Goal: Information Seeking & Learning: Learn about a topic

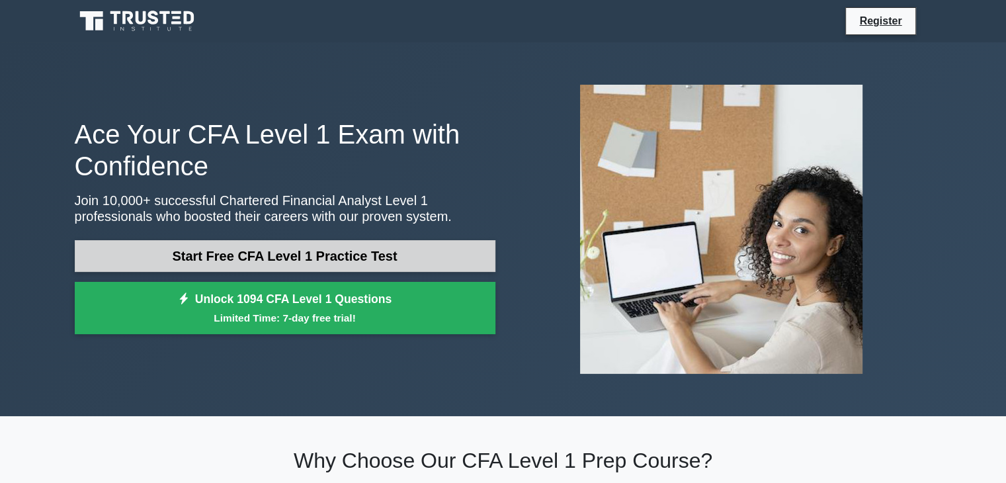
click at [308, 260] on link "Start Free CFA Level 1 Practice Test" at bounding box center [285, 256] width 421 height 32
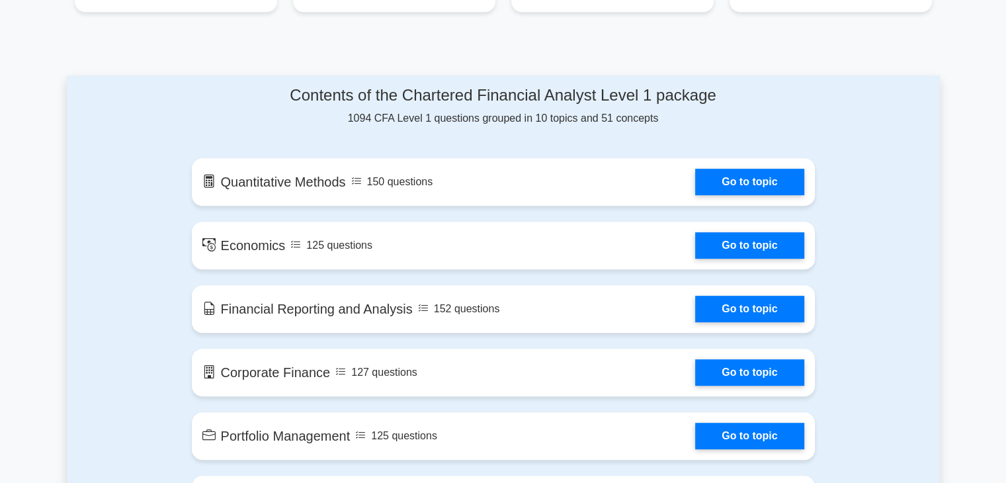
scroll to position [627, 0]
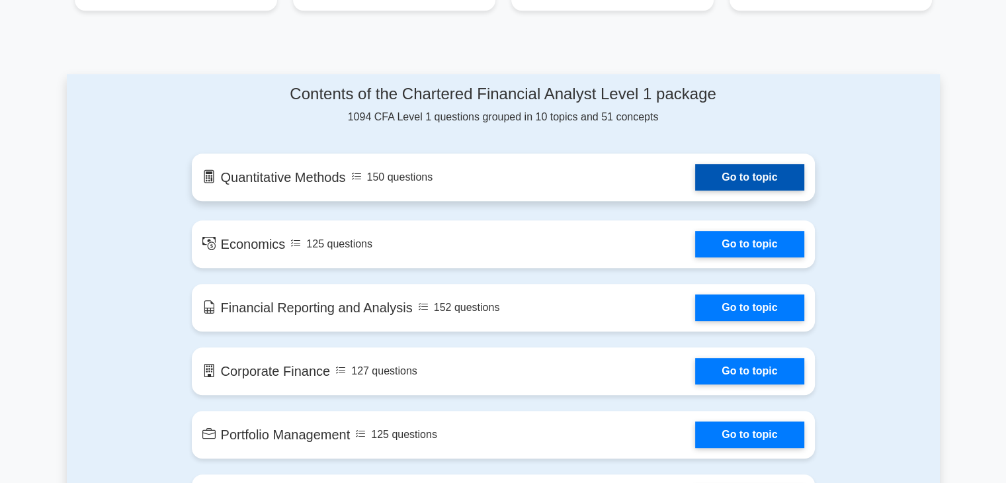
click at [741, 178] on link "Go to topic" at bounding box center [749, 177] width 108 height 26
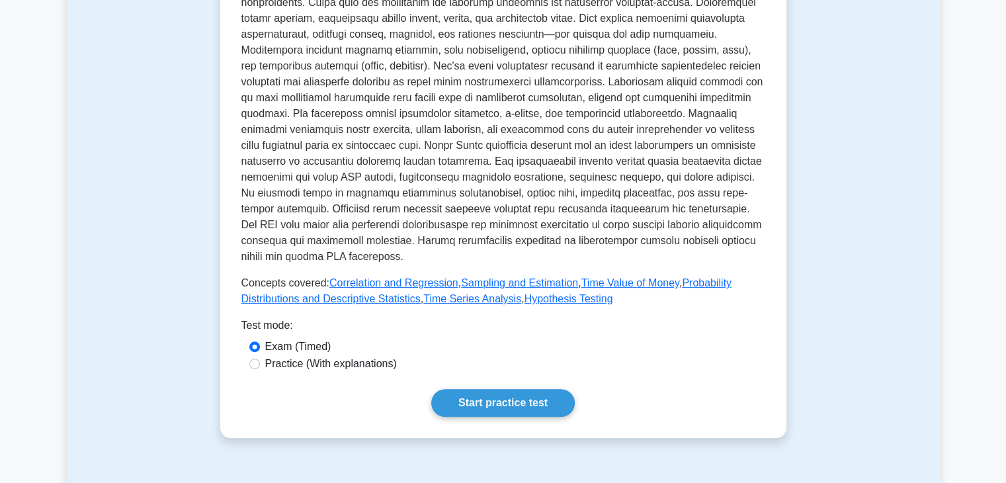
scroll to position [370, 0]
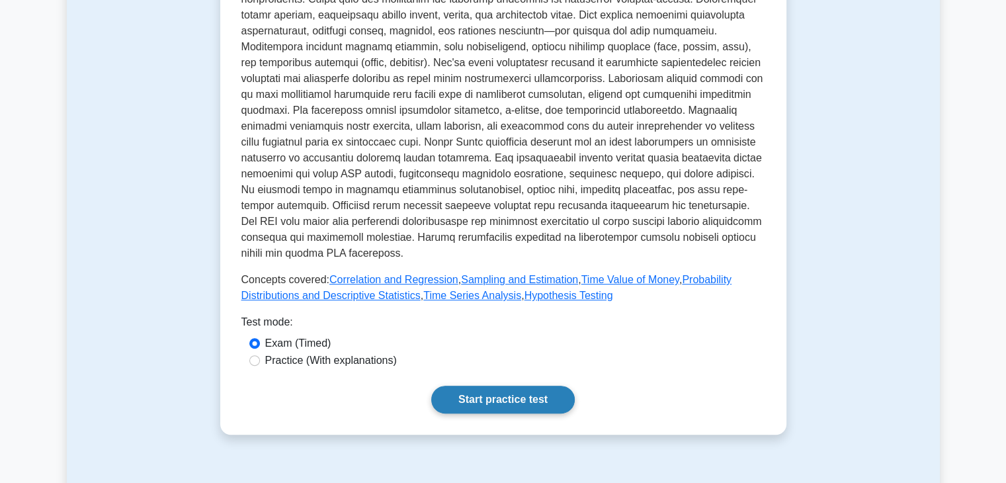
click at [488, 399] on link "Start practice test" at bounding box center [503, 400] width 144 height 28
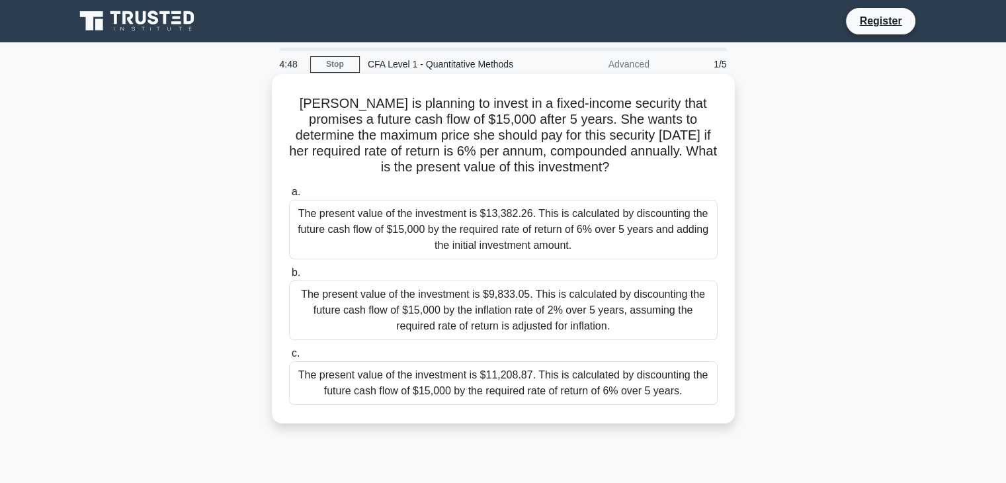
click at [511, 376] on div "The present value of the investment is $11,208.87. This is calculated by discou…" at bounding box center [503, 383] width 429 height 44
click at [289, 358] on input "c. The present value of the investment is $11,208.87. This is calculated by dis…" at bounding box center [289, 353] width 0 height 9
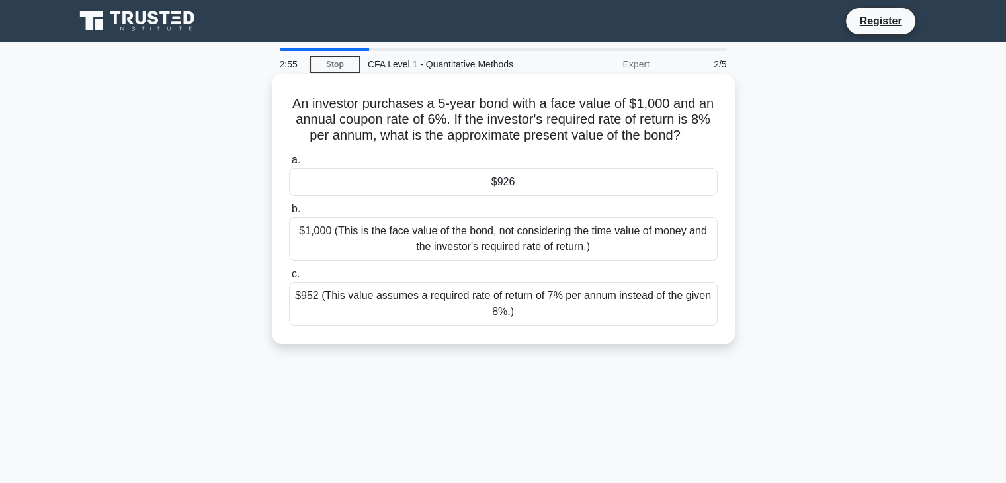
click at [526, 239] on div "$1,000 (This is the face value of the bond, not considering the time value of m…" at bounding box center [503, 239] width 429 height 44
click at [289, 214] on input "b. $1,000 (This is the face value of the bond, not considering the time value o…" at bounding box center [289, 209] width 0 height 9
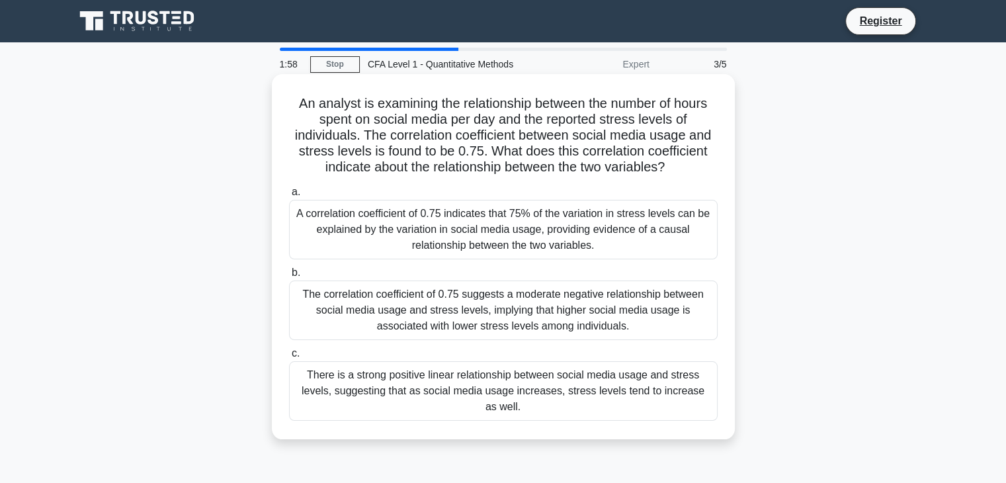
click at [590, 386] on div "There is a strong positive linear relationship between social media usage and s…" at bounding box center [503, 391] width 429 height 60
click at [289, 358] on input "c. There is a strong positive linear relationship between social media usage an…" at bounding box center [289, 353] width 0 height 9
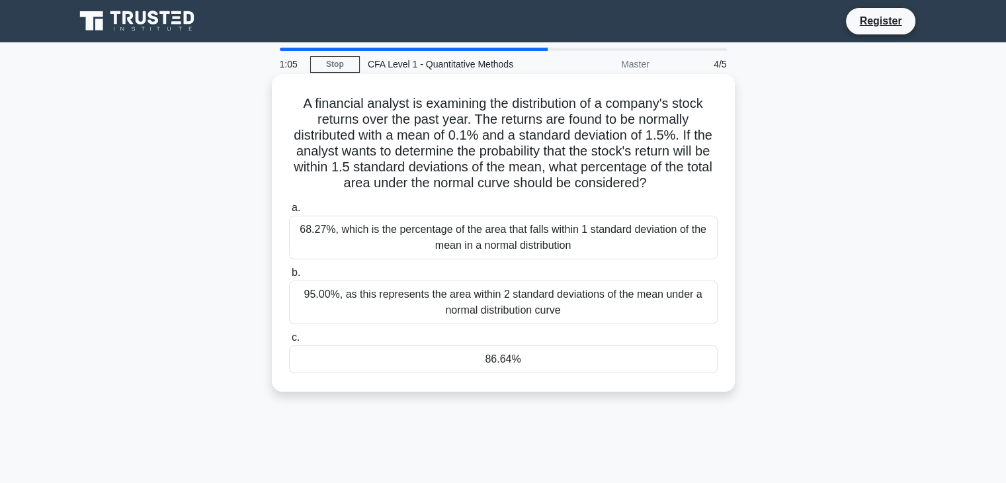
click at [651, 306] on div "95.00%, as this represents the area within 2 standard deviations of the mean un…" at bounding box center [503, 302] width 429 height 44
click at [289, 277] on input "b. 95.00%, as this represents the area within 2 standard deviations of the mean…" at bounding box center [289, 272] width 0 height 9
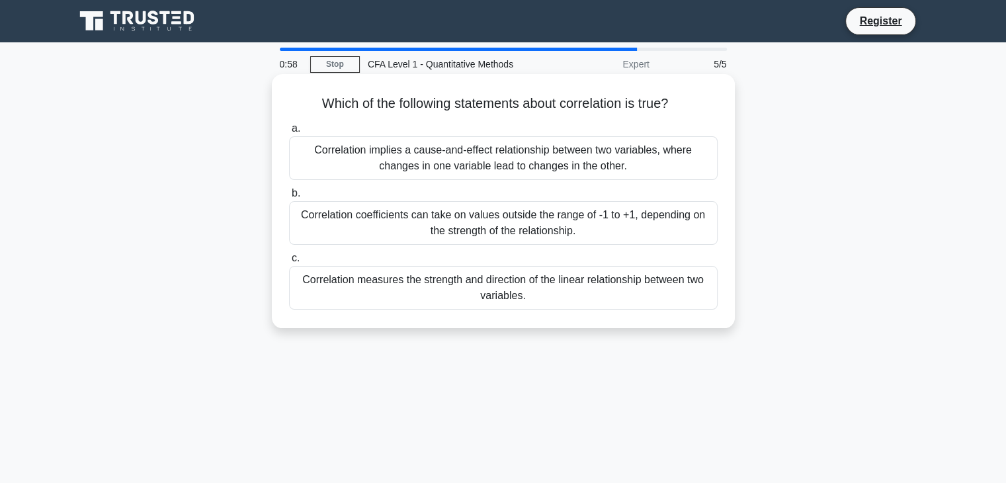
click at [638, 302] on div "Correlation measures the strength and direction of the linear relationship betw…" at bounding box center [503, 288] width 429 height 44
click at [289, 263] on input "c. Correlation measures the strength and direction of the linear relationship b…" at bounding box center [289, 258] width 0 height 9
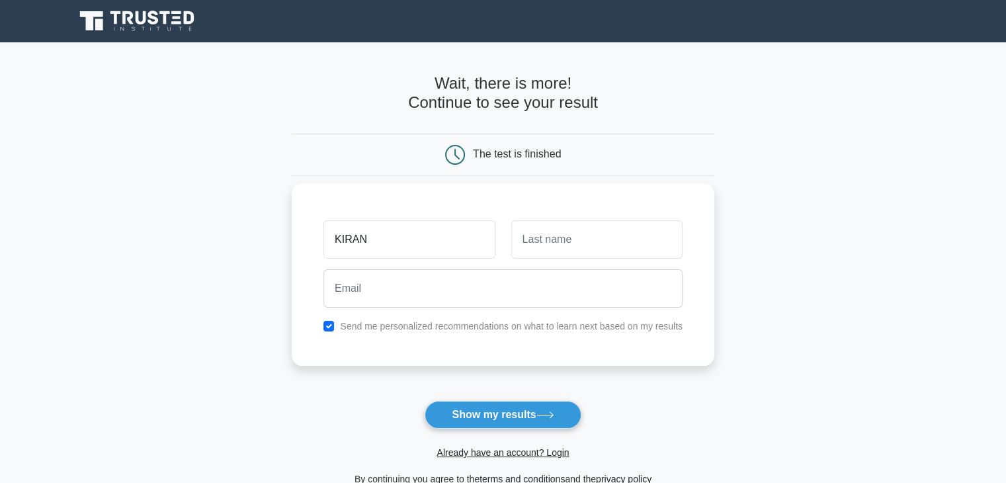
type input "KIRAN"
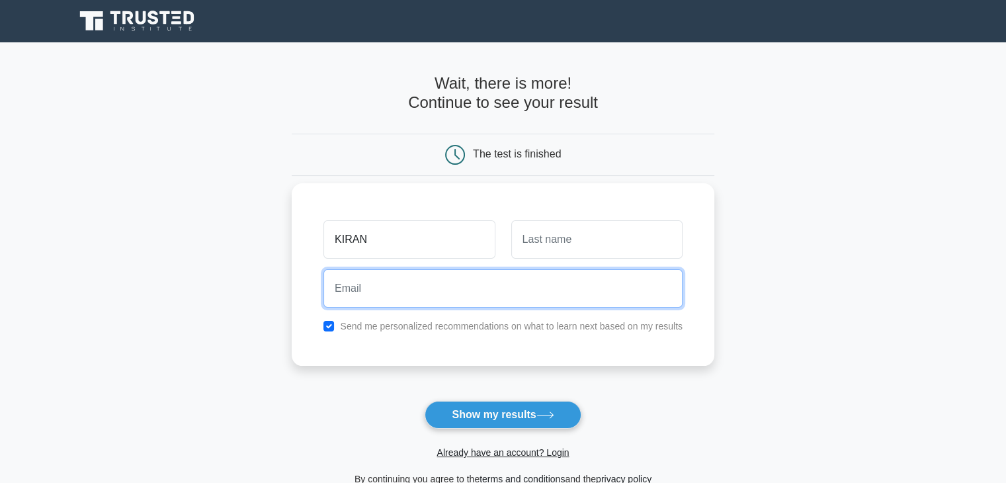
click at [532, 270] on input "email" at bounding box center [502, 288] width 359 height 38
type input "kdk.kirandeepkaur2003@gmail.com"
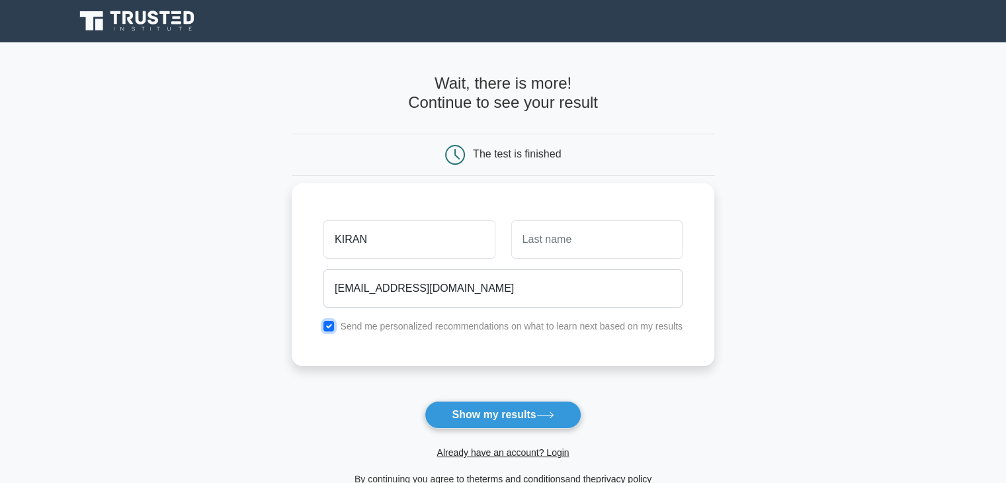
click at [325, 327] on input "checkbox" at bounding box center [328, 326] width 11 height 11
checkbox input "false"
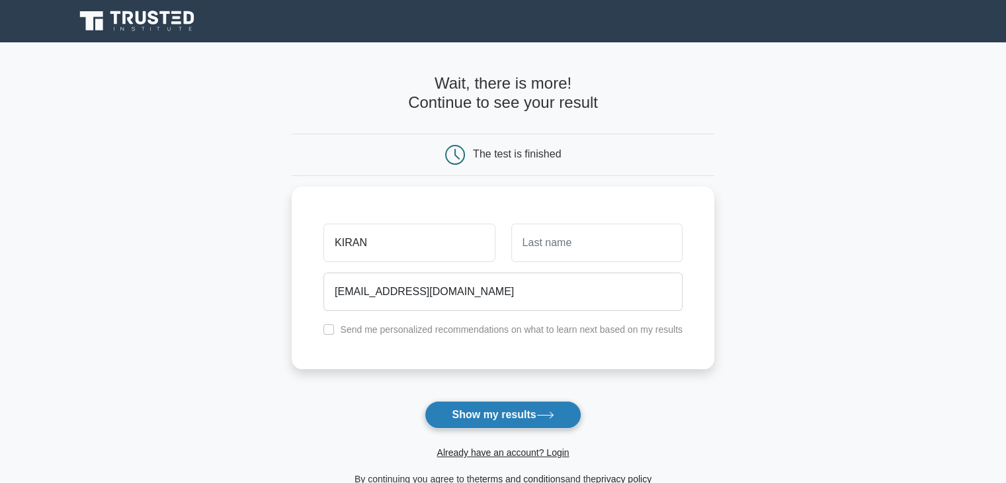
click at [483, 403] on button "Show my results" at bounding box center [503, 415] width 156 height 28
type input "KAUR"
click at [487, 411] on button "Show my results" at bounding box center [503, 415] width 156 height 28
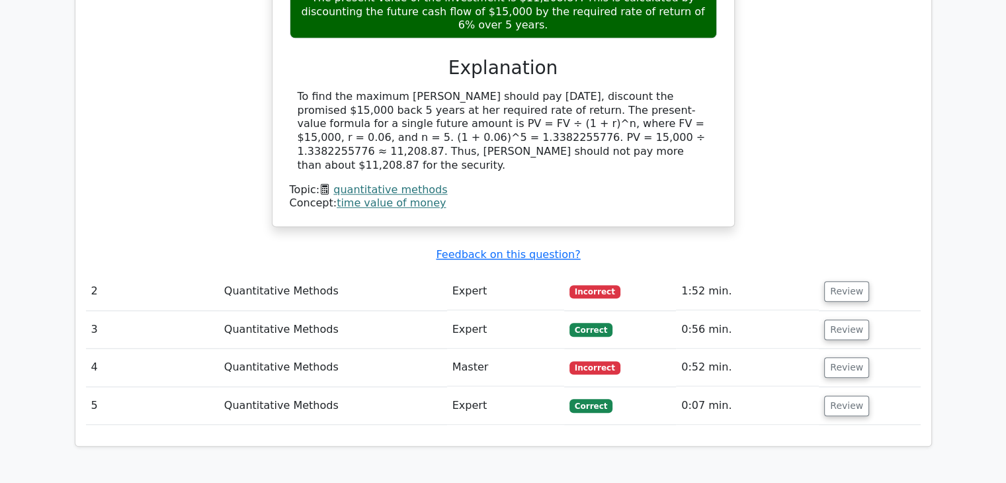
scroll to position [1324, 0]
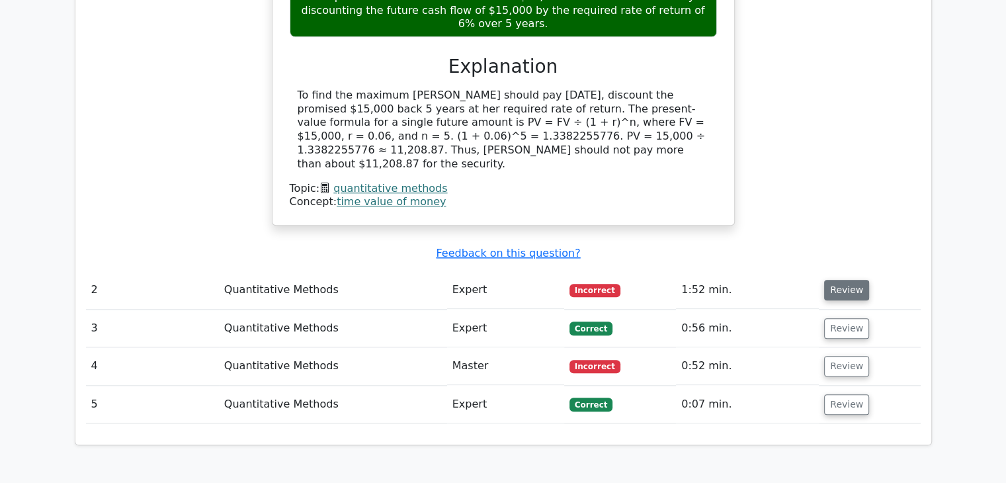
click at [834, 280] on button "Review" at bounding box center [846, 290] width 45 height 21
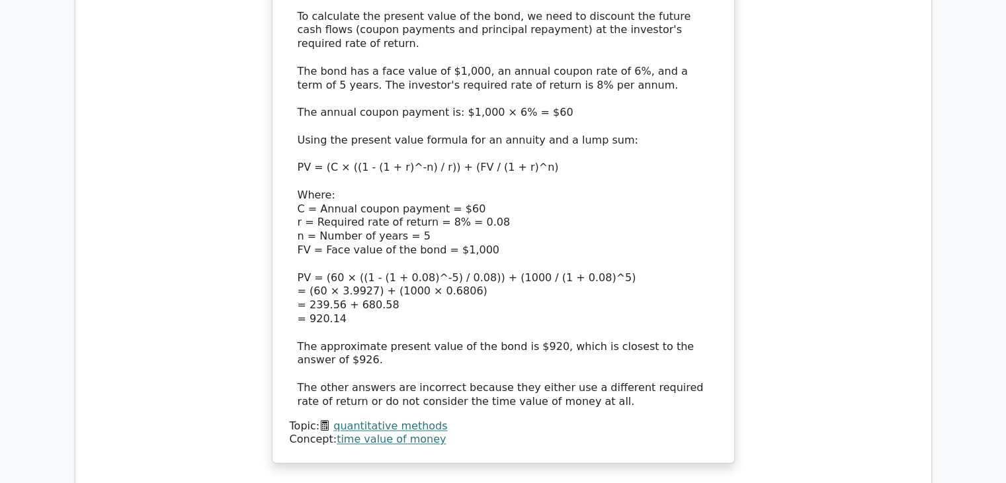
scroll to position [2106, 0]
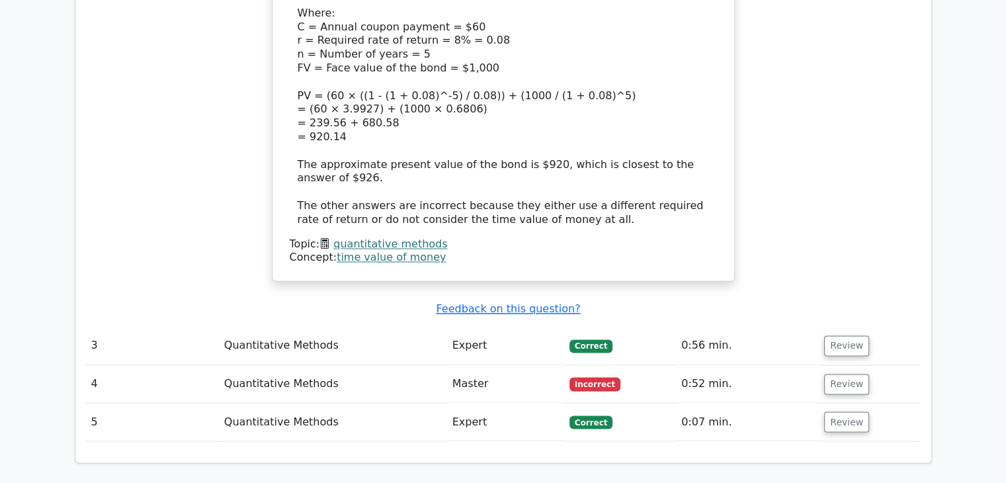
click at [645, 365] on td "Incorrect" at bounding box center [620, 384] width 112 height 38
click at [837, 374] on button "Review" at bounding box center [846, 384] width 45 height 21
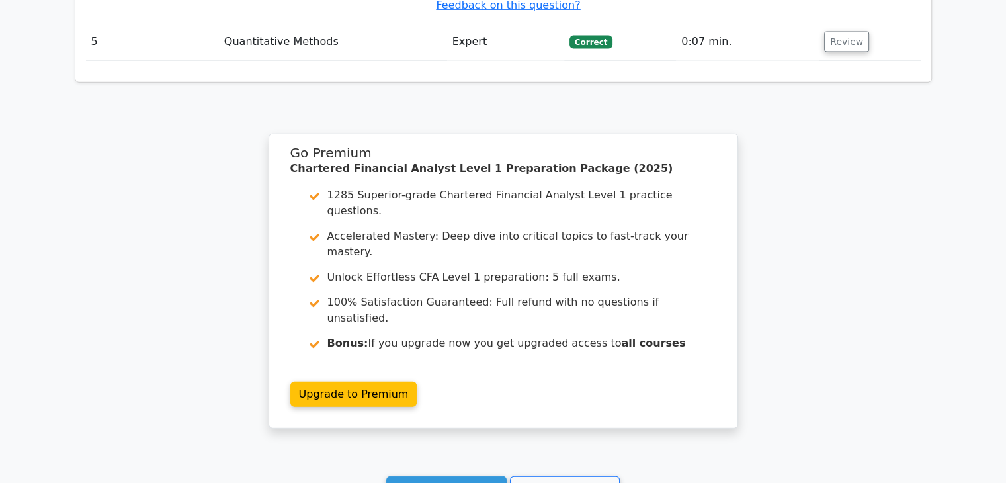
scroll to position [3108, 0]
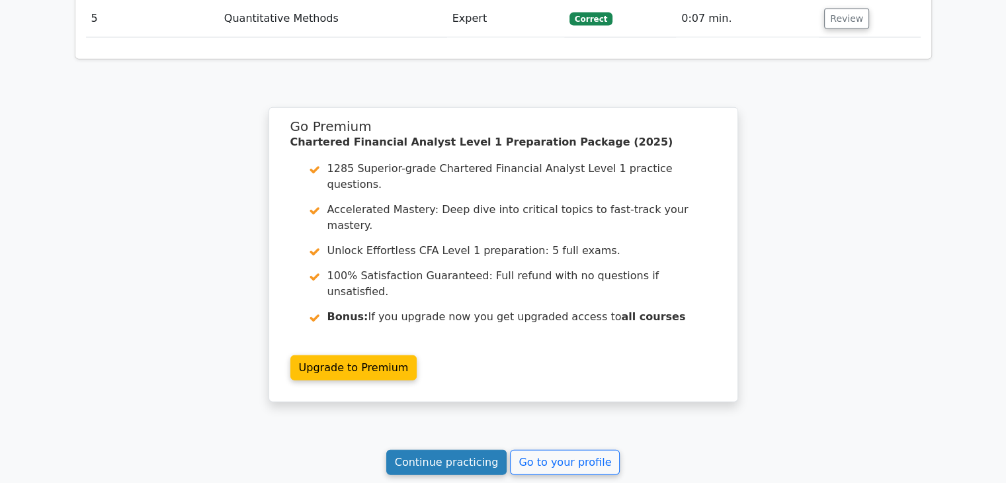
click at [462, 450] on link "Continue practicing" at bounding box center [446, 462] width 121 height 25
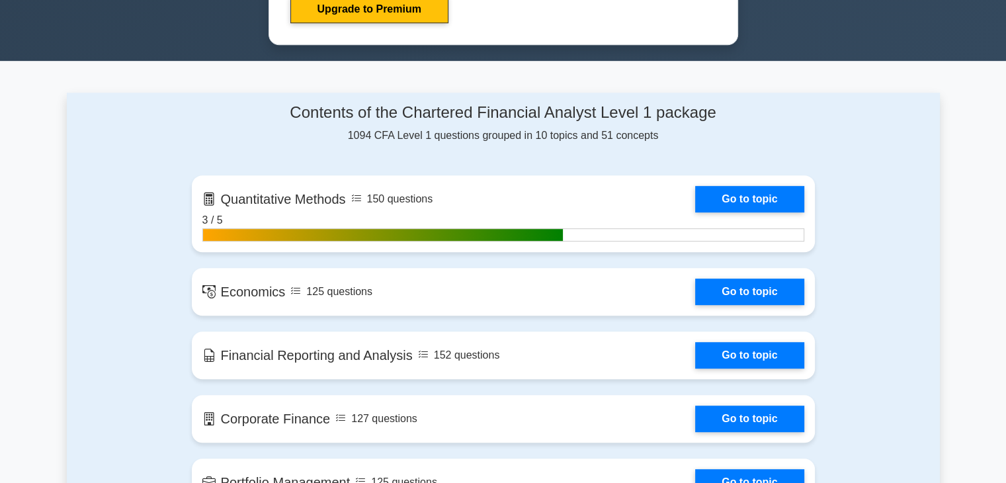
scroll to position [735, 0]
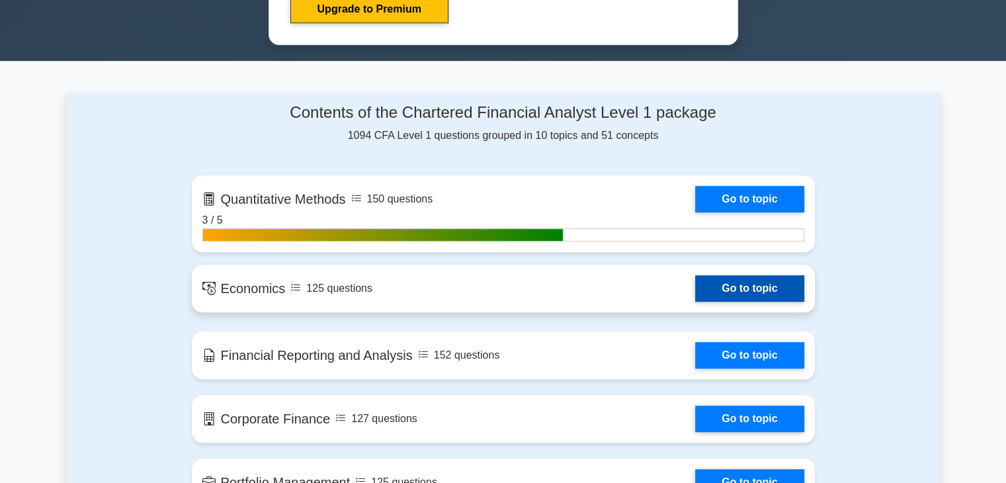
click at [726, 281] on link "Go to topic" at bounding box center [749, 288] width 108 height 26
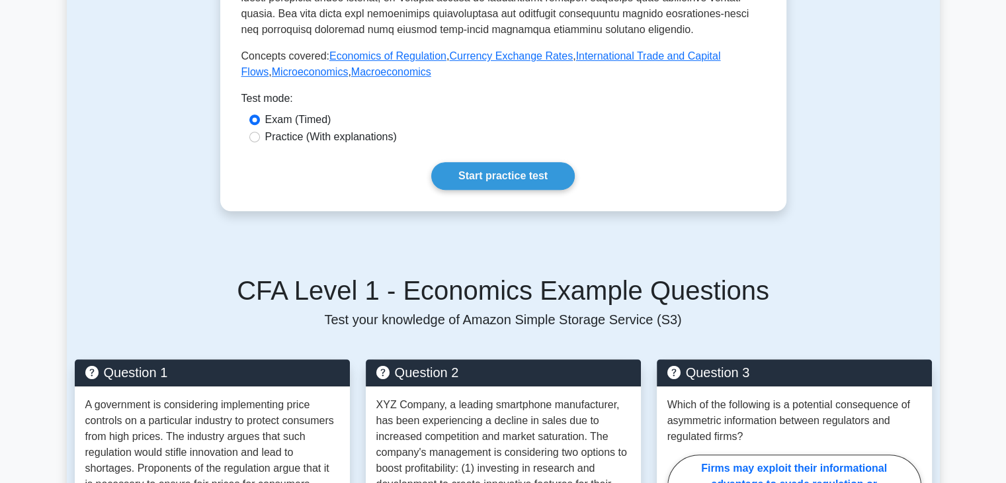
scroll to position [563, 0]
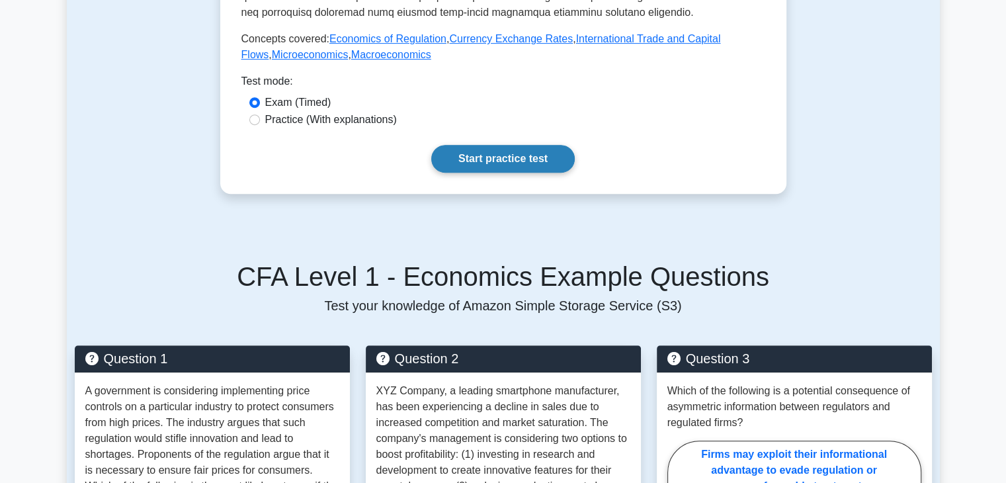
click at [535, 170] on link "Start practice test" at bounding box center [503, 159] width 144 height 28
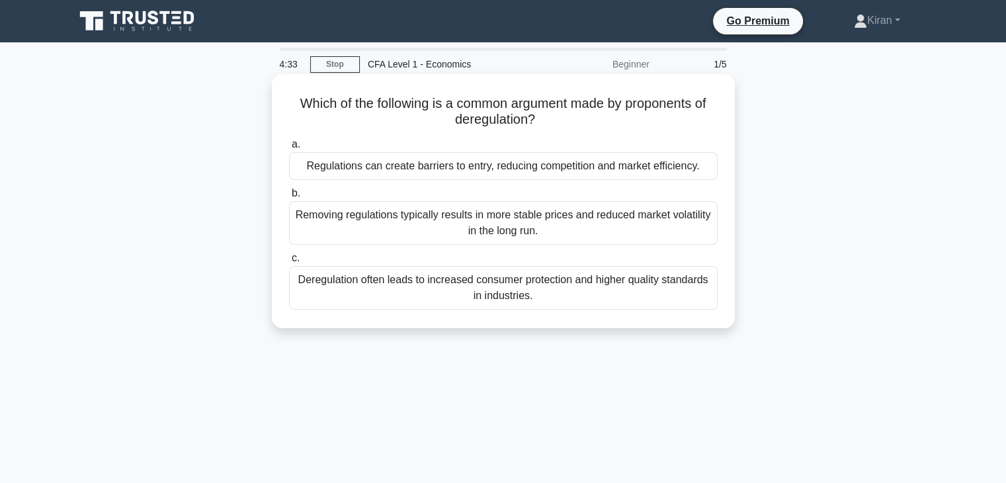
click at [613, 161] on div "Regulations can create barriers to entry, reducing competition and market effic…" at bounding box center [503, 166] width 429 height 28
click at [289, 149] on input "a. Regulations can create barriers to entry, reducing competition and market ef…" at bounding box center [289, 144] width 0 height 9
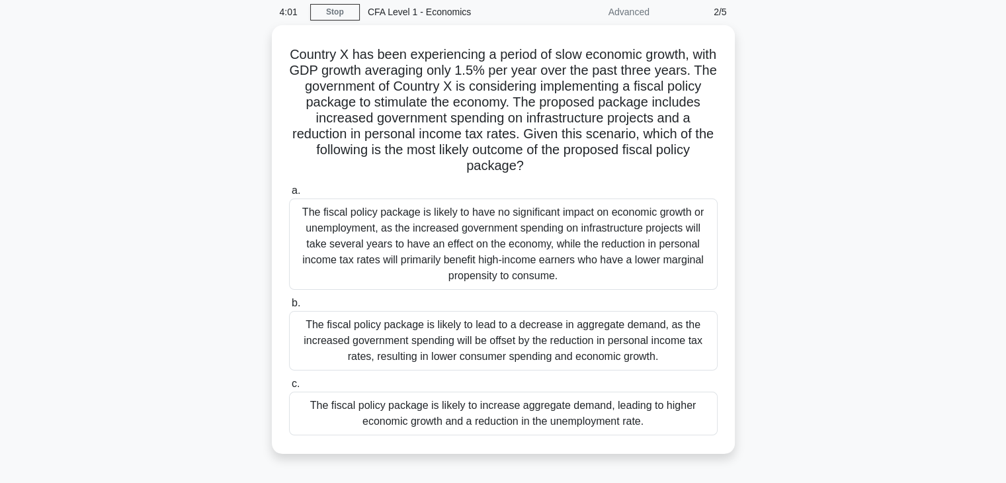
scroll to position [53, 0]
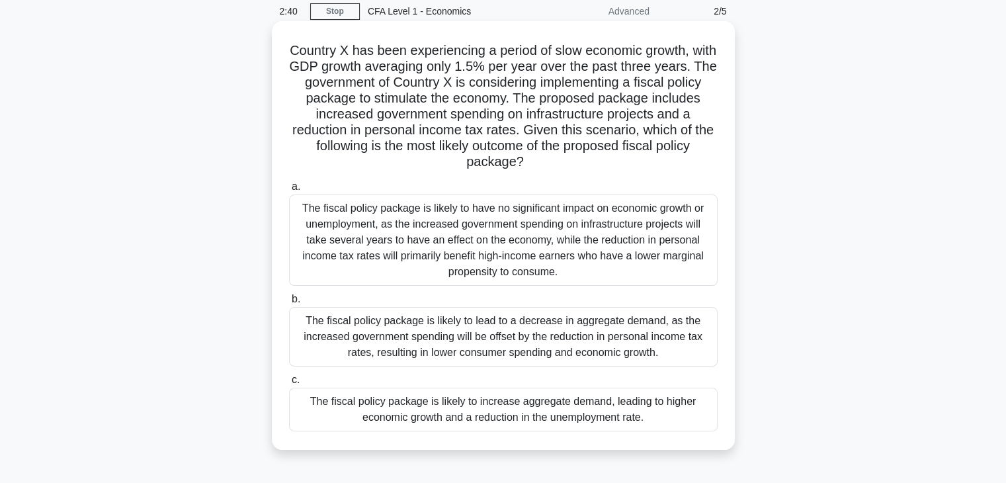
click at [588, 408] on div "The fiscal policy package is likely to increase aggregate demand, leading to hi…" at bounding box center [503, 410] width 429 height 44
click at [289, 384] on input "c. The fiscal policy package is likely to increase aggregate demand, leading to…" at bounding box center [289, 380] width 0 height 9
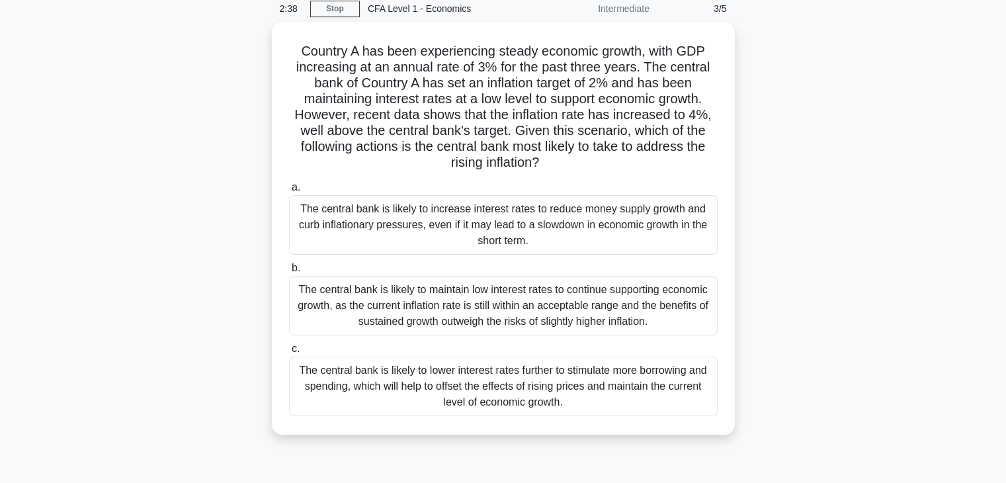
scroll to position [56, 0]
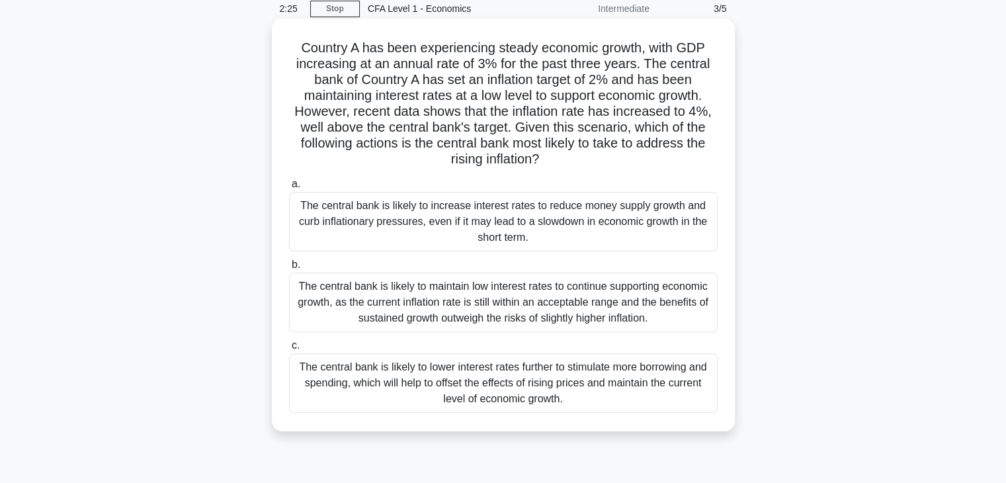
click at [611, 215] on div "The central bank is likely to increase interest rates to reduce money supply gr…" at bounding box center [503, 222] width 429 height 60
click at [289, 188] on input "a. The central bank is likely to increase interest rates to reduce money supply…" at bounding box center [289, 184] width 0 height 9
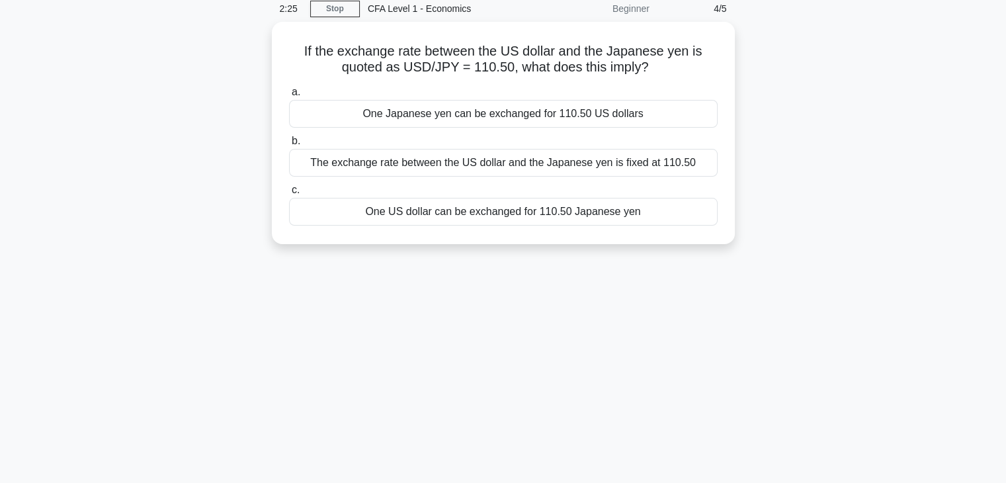
scroll to position [0, 0]
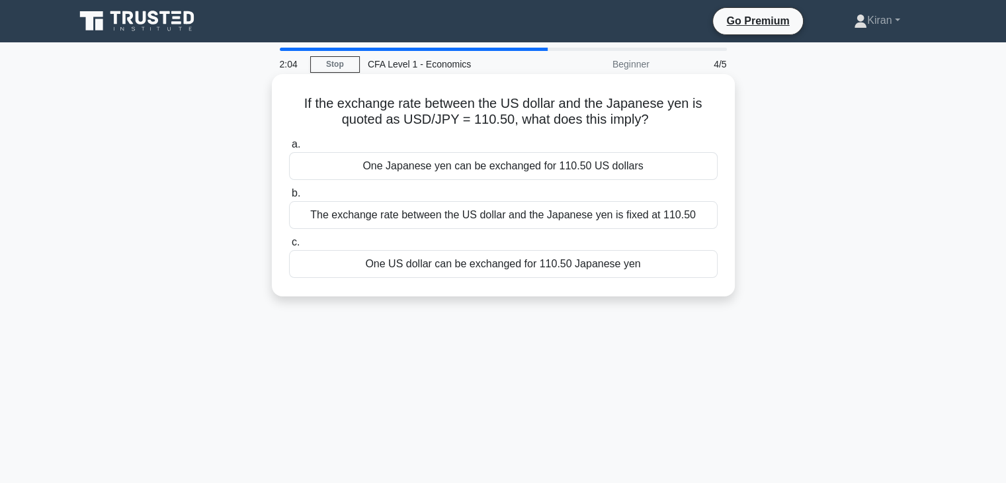
click at [487, 168] on div "One Japanese yen can be exchanged for 110.50 US dollars" at bounding box center [503, 166] width 429 height 28
click at [289, 149] on input "a. One Japanese yen can be exchanged for 110.50 US dollars" at bounding box center [289, 144] width 0 height 9
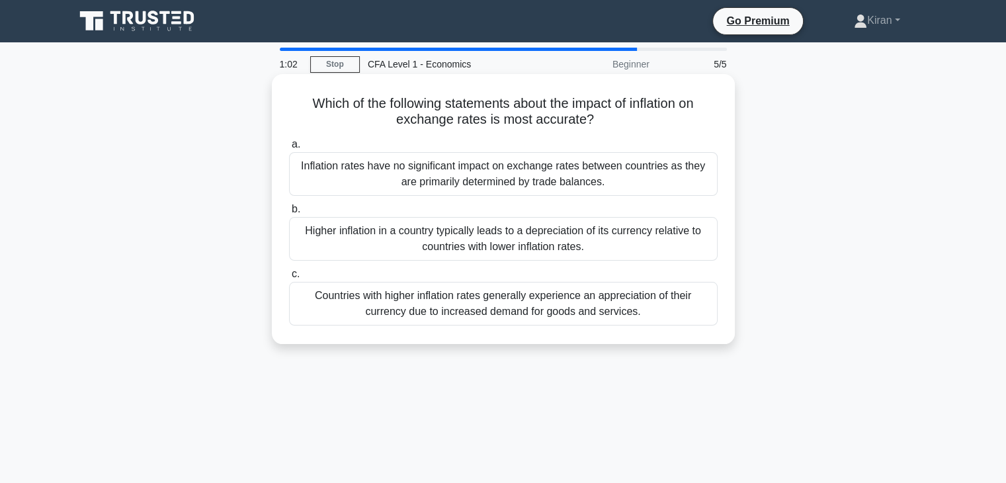
click at [632, 252] on div "Higher inflation in a country typically leads to a depreciation of its currency…" at bounding box center [503, 239] width 429 height 44
click at [289, 214] on input "b. Higher inflation in a country typically leads to a depreciation of its curre…" at bounding box center [289, 209] width 0 height 9
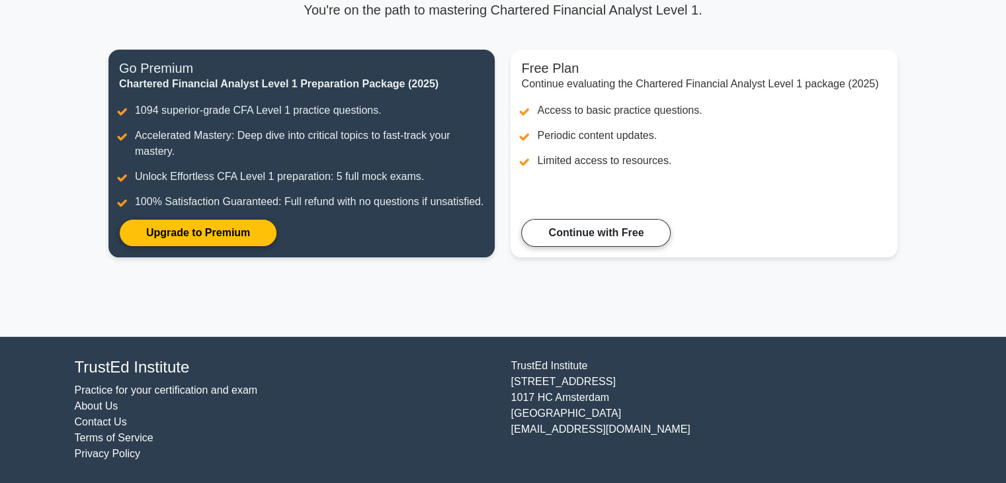
scroll to position [52, 0]
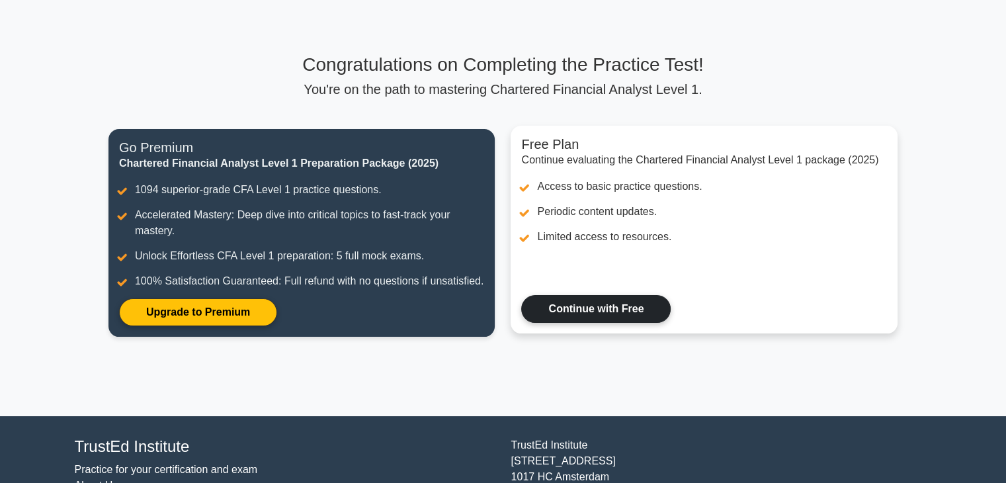
click at [607, 311] on link "Continue with Free" at bounding box center [595, 309] width 149 height 28
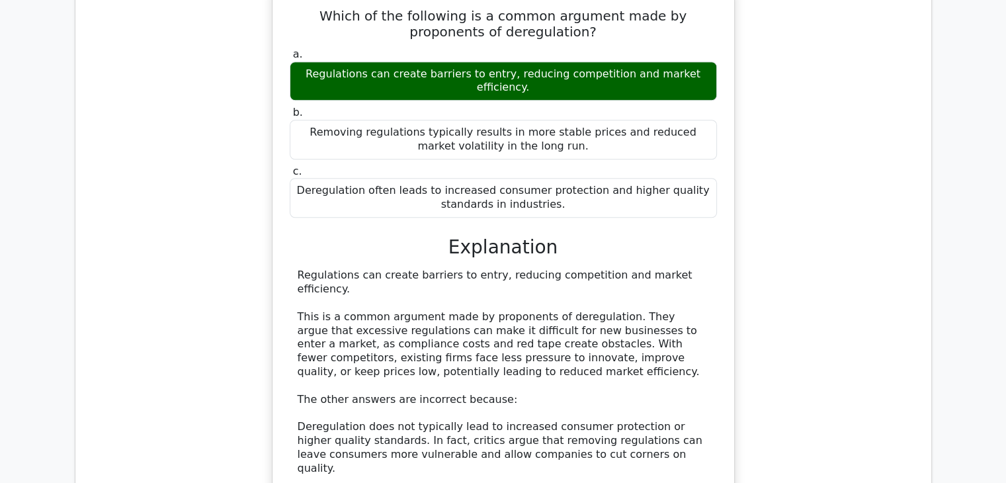
scroll to position [1378, 0]
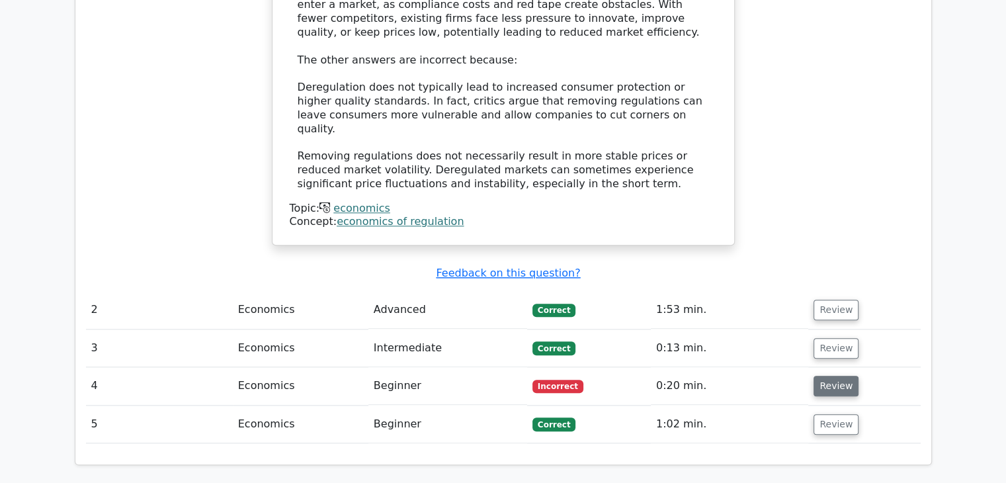
click at [819, 376] on button "Review" at bounding box center [835, 386] width 45 height 21
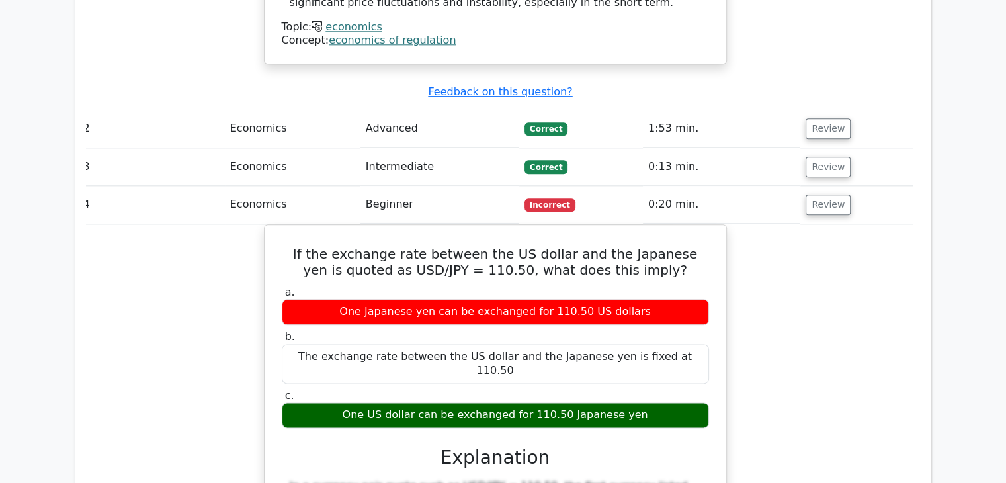
scroll to position [1423, 0]
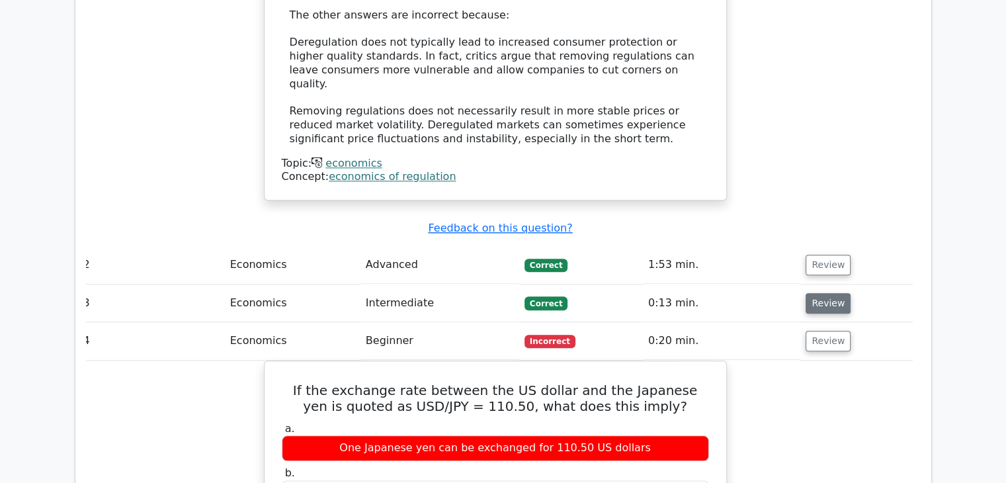
click at [830, 293] on button "Review" at bounding box center [827, 303] width 45 height 21
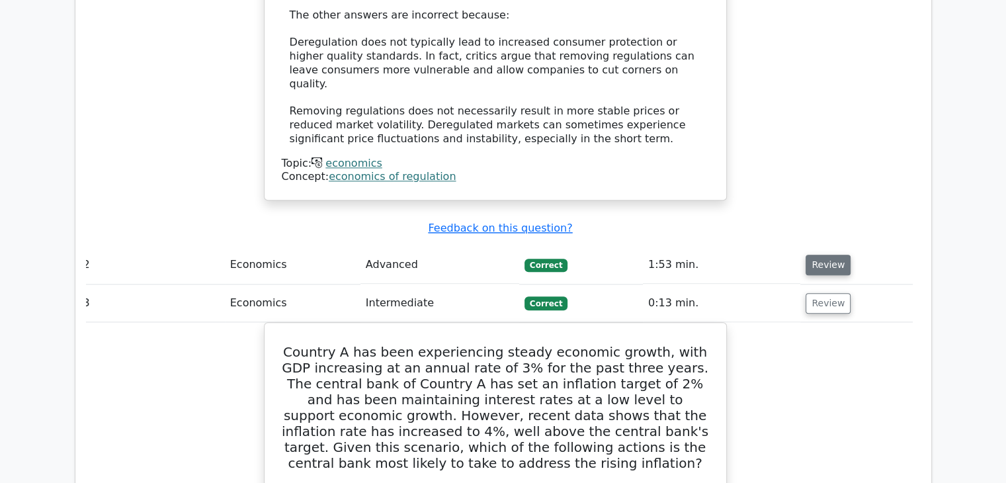
click at [825, 255] on button "Review" at bounding box center [827, 265] width 45 height 21
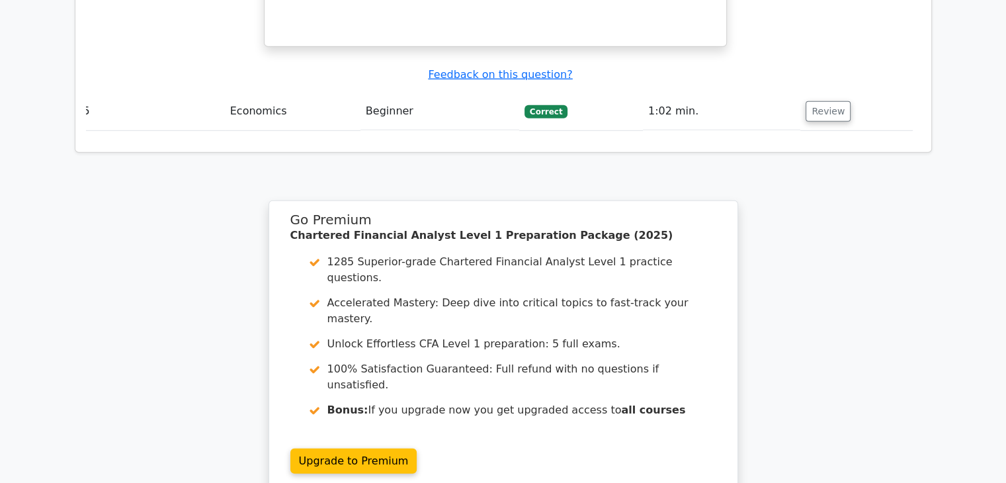
scroll to position [3883, 0]
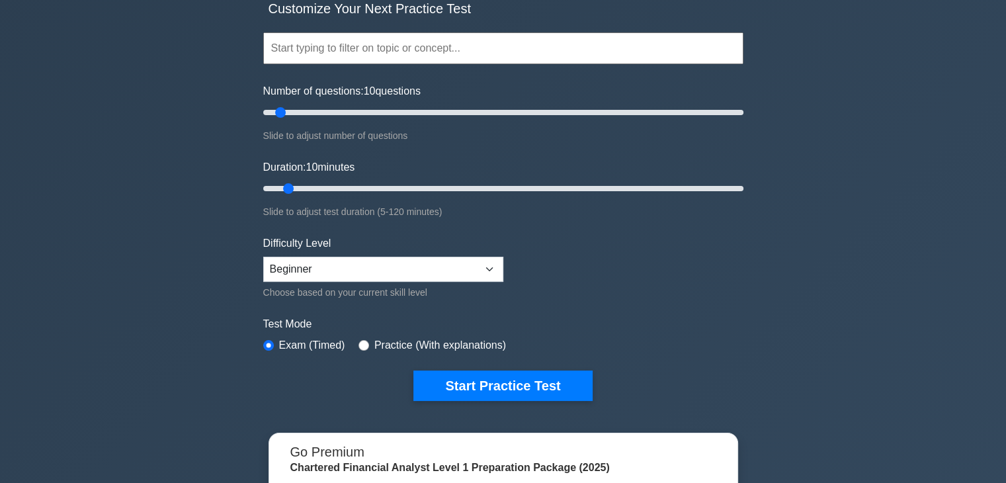
scroll to position [124, 0]
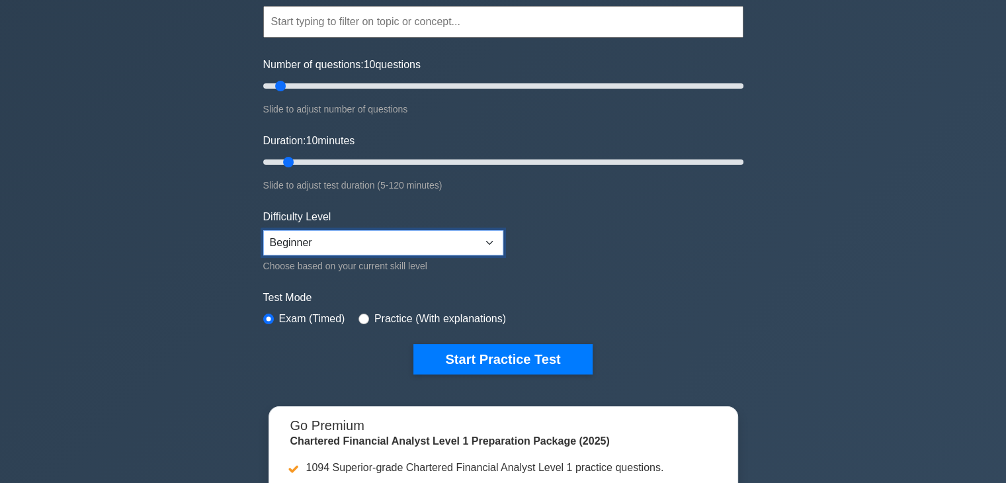
click at [380, 250] on select "Beginner Intermediate Expert" at bounding box center [383, 242] width 240 height 25
select select "expert"
click at [263, 230] on select "Beginner Intermediate Expert" at bounding box center [383, 242] width 240 height 25
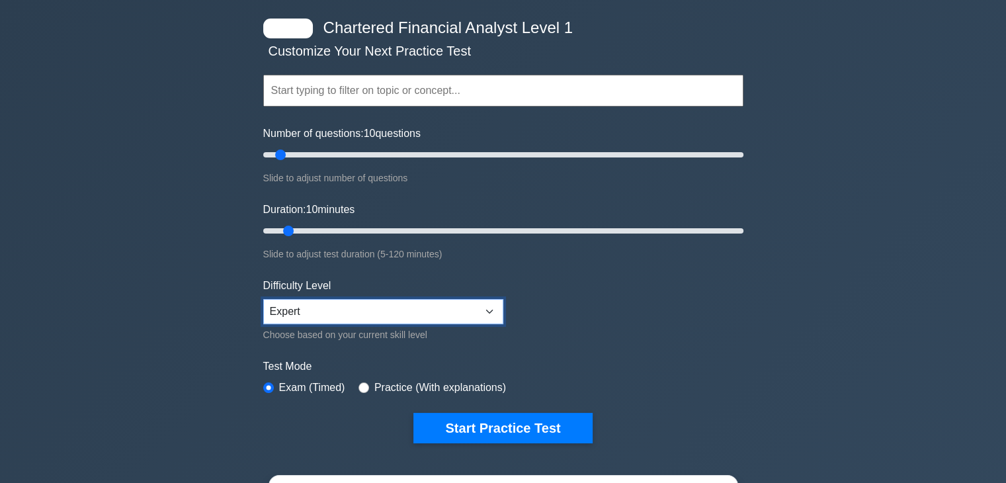
scroll to position [56, 0]
drag, startPoint x: 280, startPoint y: 150, endPoint x: 686, endPoint y: 216, distance: 411.3
click at [686, 163] on input "Number of questions: 175 questions" at bounding box center [503, 155] width 480 height 16
drag, startPoint x: 692, startPoint y: 155, endPoint x: 479, endPoint y: 135, distance: 214.5
click at [479, 147] on input "Number of questions: 95 questions" at bounding box center [503, 155] width 480 height 16
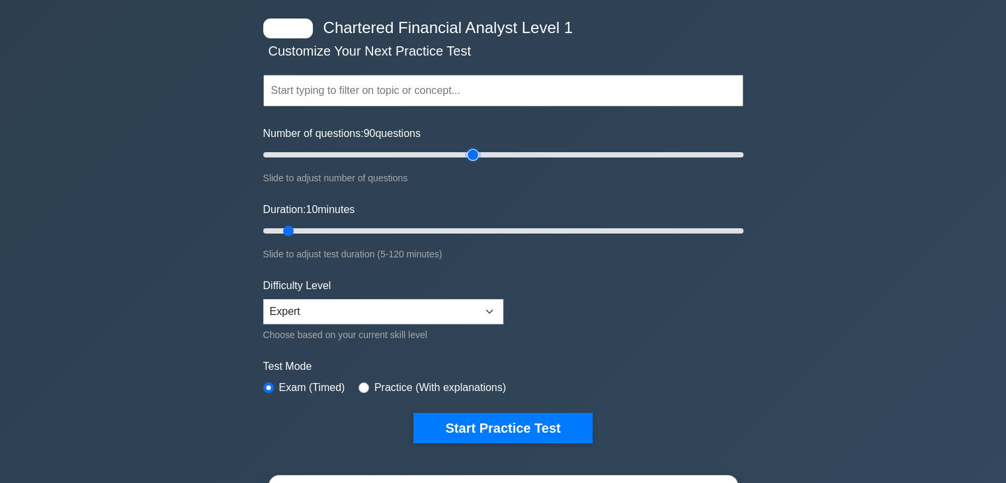
drag, startPoint x: 482, startPoint y: 149, endPoint x: 469, endPoint y: 149, distance: 13.2
type input "90"
click at [469, 149] on input "Number of questions: 90 questions" at bounding box center [503, 155] width 480 height 16
drag, startPoint x: 288, startPoint y: 229, endPoint x: 942, endPoint y: 303, distance: 658.2
type input "120"
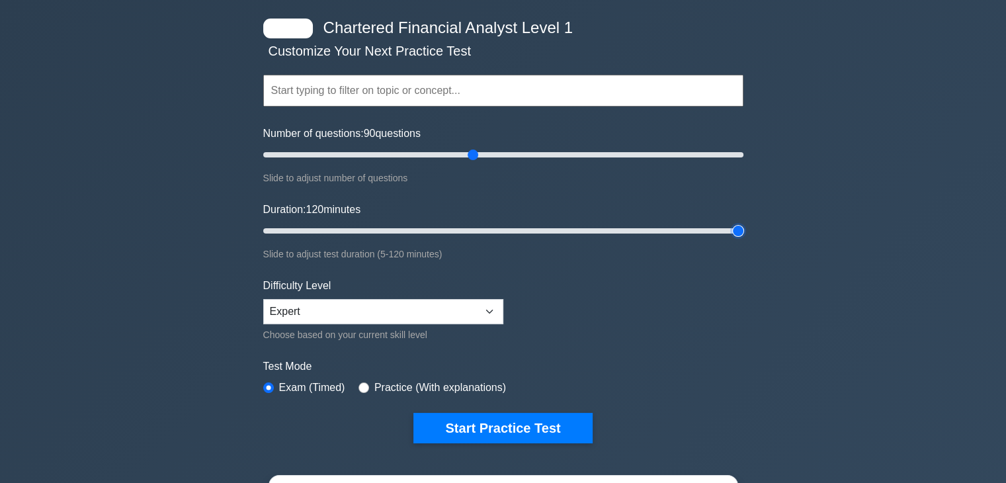
click at [743, 239] on input "Duration: 120 minutes" at bounding box center [503, 231] width 480 height 16
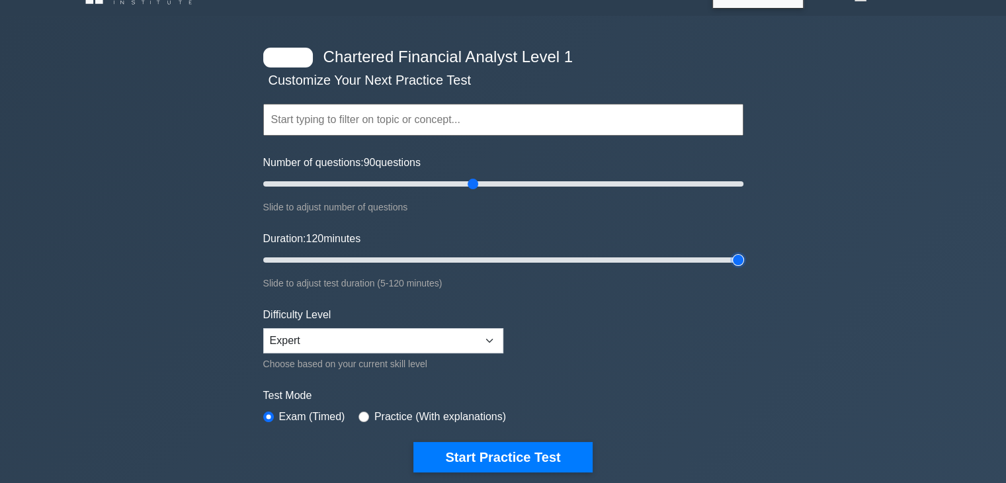
scroll to position [222, 0]
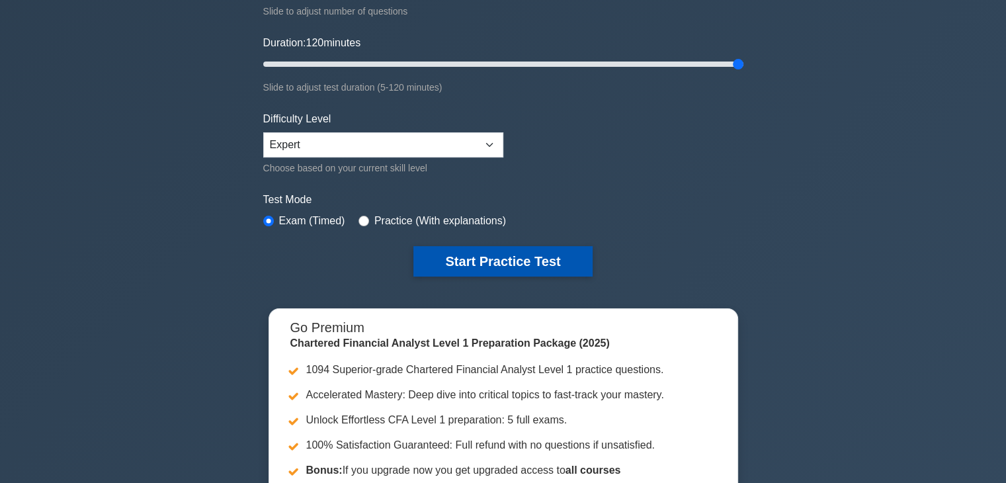
click at [529, 269] on button "Start Practice Test" at bounding box center [502, 261] width 179 height 30
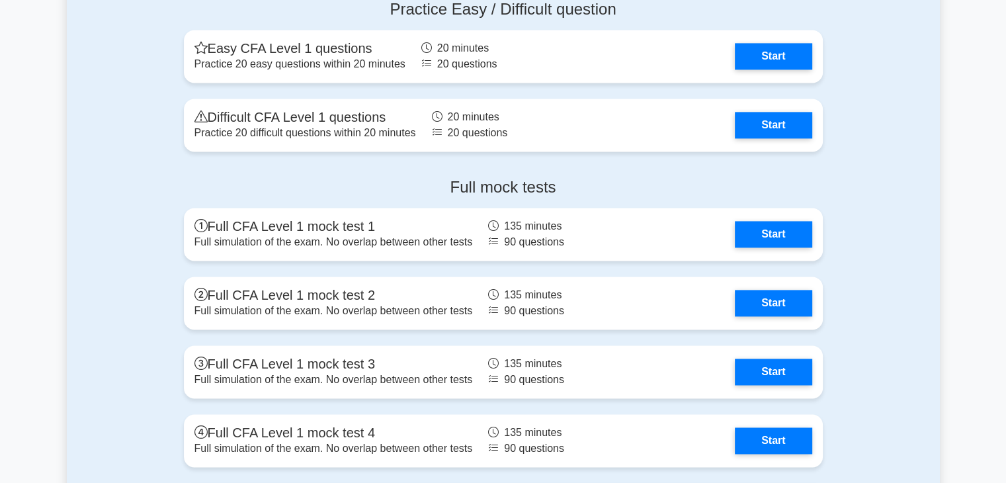
scroll to position [1891, 0]
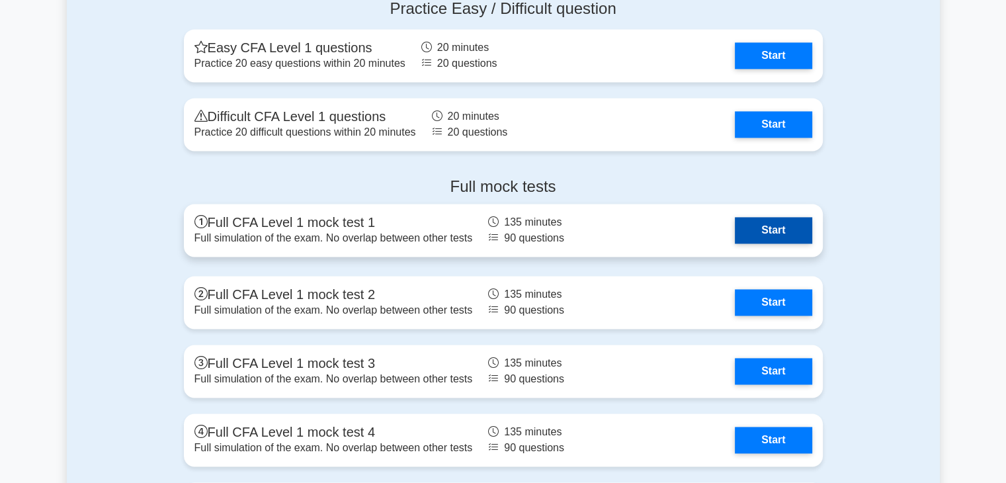
click at [778, 226] on link "Start" at bounding box center [773, 230] width 77 height 26
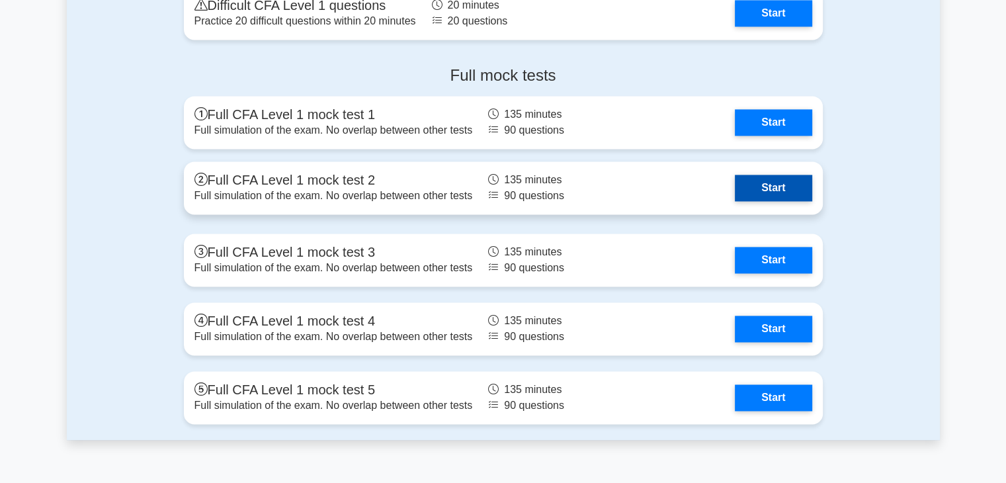
scroll to position [2001, 0]
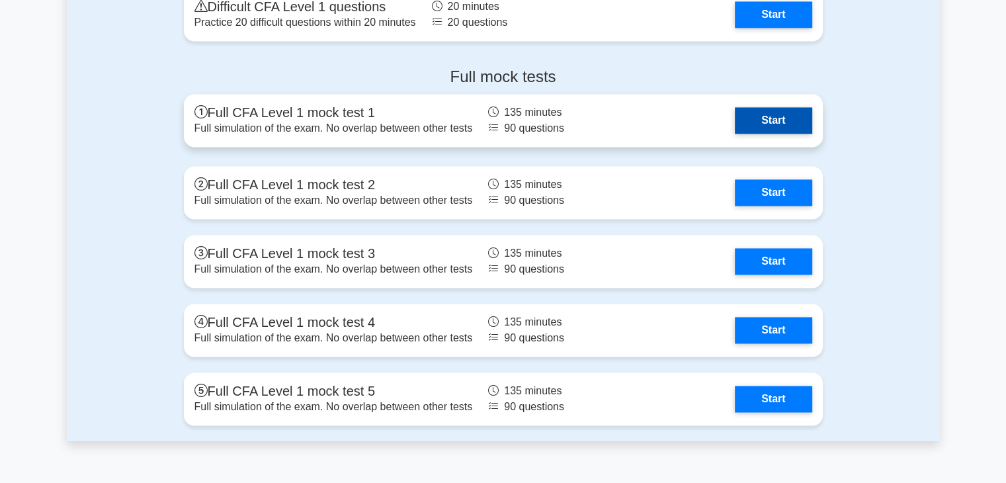
click at [783, 130] on link "Start" at bounding box center [773, 120] width 77 height 26
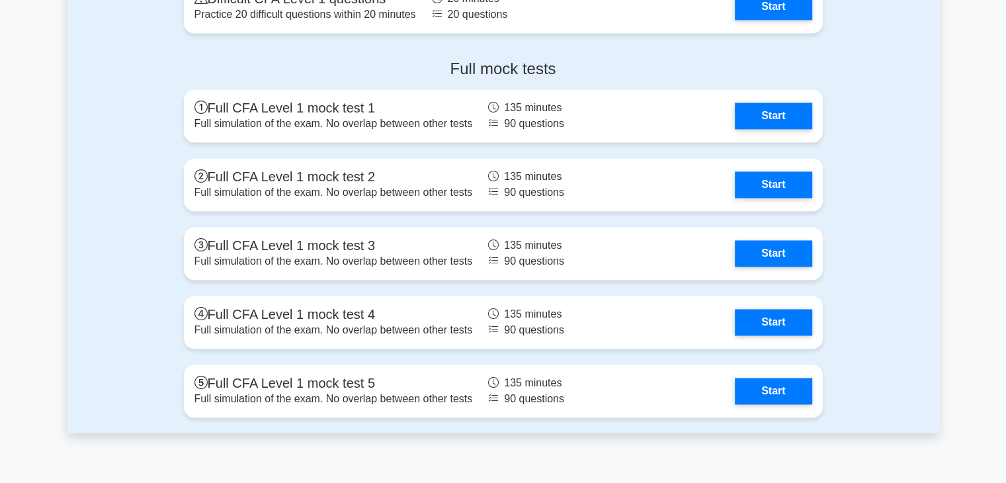
scroll to position [2008, 0]
